Goal: Check status

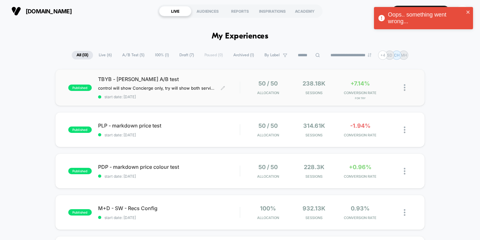
click at [211, 94] on span "start date: [DATE]" at bounding box center [169, 96] width 142 height 5
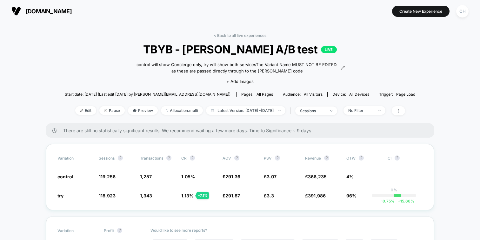
scroll to position [27, 0]
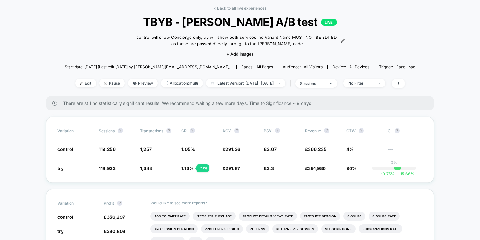
click at [334, 14] on div "< Back to all live experiences TBYB - [PERSON_NAME] A/B test LIVE control will …" at bounding box center [240, 51] width 350 height 90
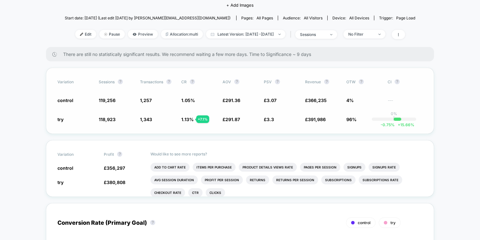
scroll to position [73, 0]
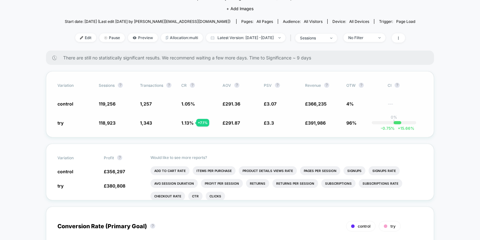
click at [362, 87] on div "Variation Sessions ? Transactions ? CR ? AOV ? PSV ? Revenue ? OTW ? CI ? contr…" at bounding box center [240, 104] width 388 height 66
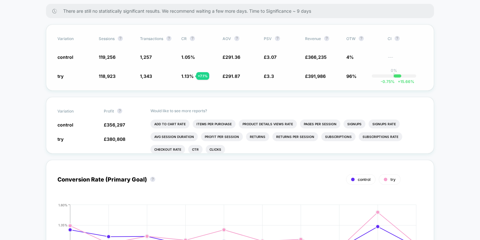
scroll to position [111, 0]
